Goal: Task Accomplishment & Management: Manage account settings

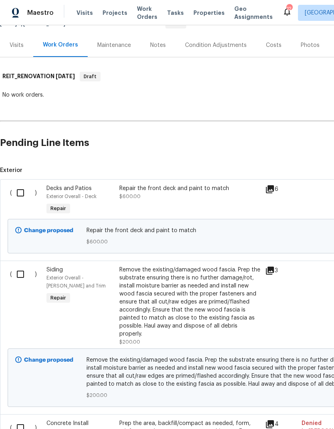
scroll to position [92, 0]
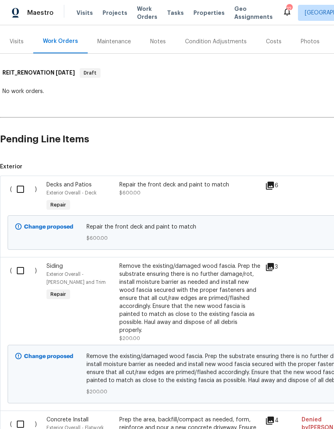
click at [17, 188] on input "checkbox" at bounding box center [23, 189] width 23 height 17
checkbox input "true"
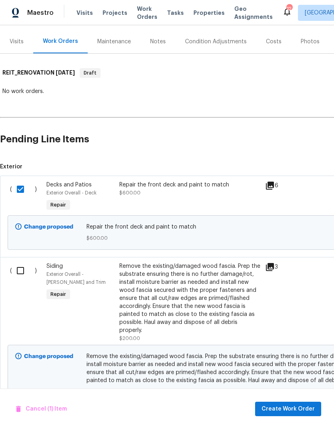
click at [20, 273] on input "checkbox" at bounding box center [23, 270] width 23 height 17
checkbox input "true"
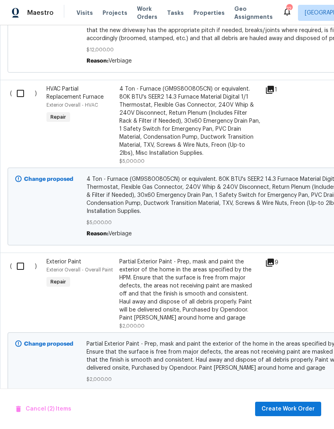
scroll to position [556, 0]
click at [22, 272] on input "checkbox" at bounding box center [23, 265] width 23 height 17
checkbox input "true"
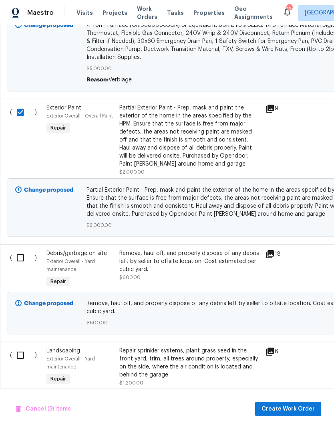
scroll to position [710, 0]
click at [20, 261] on input "checkbox" at bounding box center [23, 257] width 23 height 17
checkbox input "true"
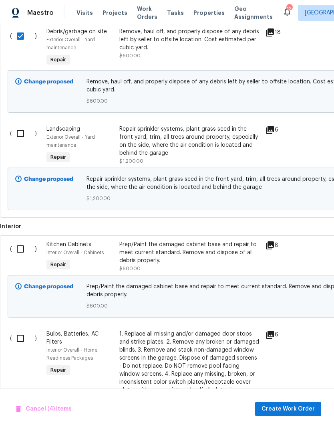
scroll to position [931, 0]
click at [22, 255] on input "checkbox" at bounding box center [23, 249] width 23 height 17
checkbox input "true"
click at [21, 344] on input "checkbox" at bounding box center [23, 338] width 23 height 17
checkbox input "true"
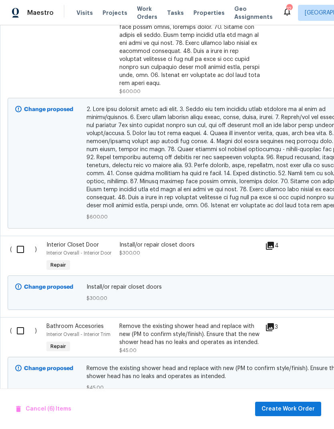
scroll to position [1673, 0]
click at [26, 249] on input "checkbox" at bounding box center [23, 249] width 23 height 17
checkbox input "true"
click at [21, 332] on input "checkbox" at bounding box center [23, 330] width 23 height 17
checkbox input "true"
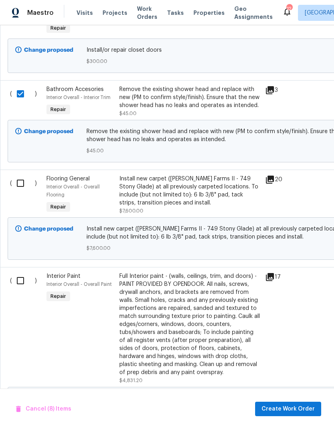
scroll to position [1909, 0]
click at [22, 284] on input "checkbox" at bounding box center [23, 280] width 23 height 17
checkbox input "true"
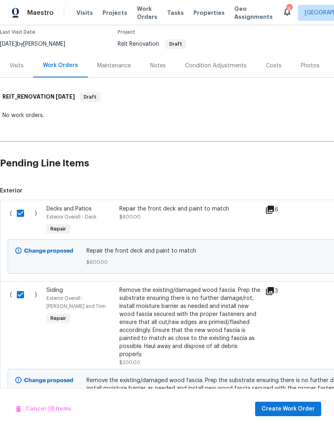
scroll to position [0, 0]
